Goal: Find specific page/section: Find specific page/section

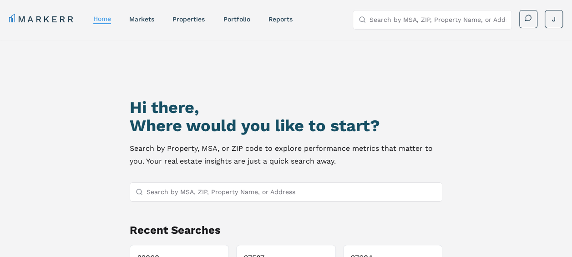
click at [214, 196] on input "Search by MSA, ZIP, Property Name, or Address" at bounding box center [292, 192] width 290 height 18
paste input "33134"
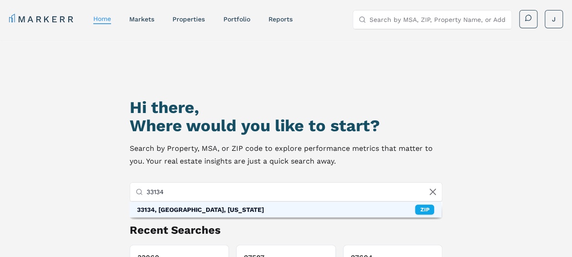
type input "33134"
click at [188, 210] on div "33134, [GEOGRAPHIC_DATA], [US_STATE]" at bounding box center [200, 209] width 127 height 9
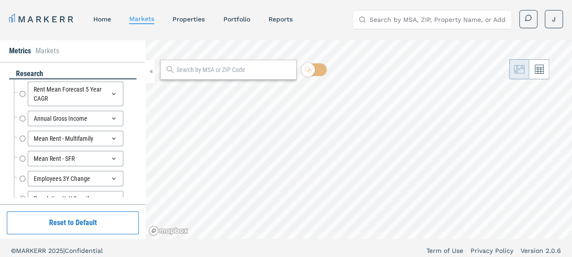
radio input "true"
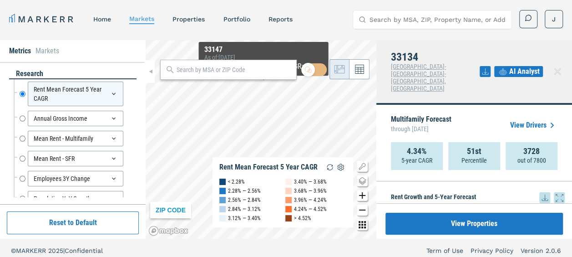
click at [220, 70] on input "text" at bounding box center [234, 70] width 115 height 10
paste input "33134"
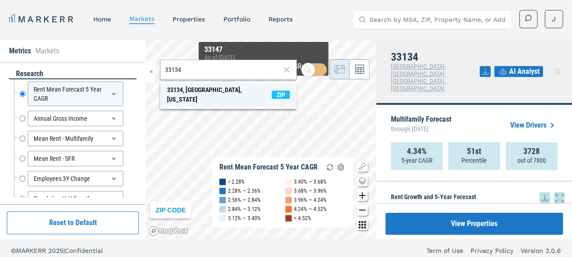
type input "33134"
click at [183, 89] on div "33134, [GEOGRAPHIC_DATA], [US_STATE]" at bounding box center [219, 94] width 105 height 19
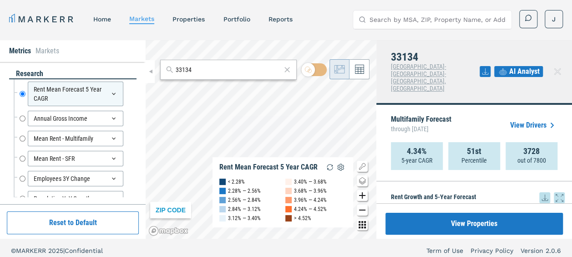
click at [542, 194] on icon at bounding box center [545, 197] width 6 height 6
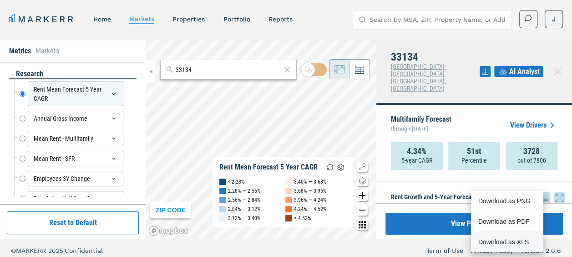
click at [503, 241] on div "Download as XLS" at bounding box center [504, 241] width 52 height 9
